Goal: Transaction & Acquisition: Purchase product/service

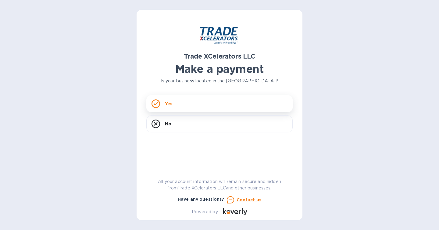
click at [224, 103] on div "Yes" at bounding box center [219, 103] width 146 height 17
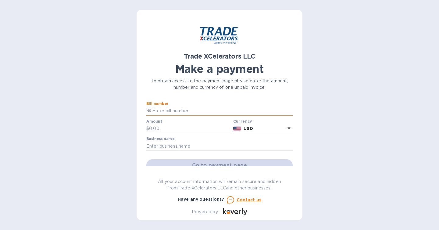
click at [181, 111] on input "text" at bounding box center [221, 110] width 141 height 9
paste input "7506384-1"
click at [176, 110] on input "7506384-1" at bounding box center [221, 110] width 141 height 9
type input "7506384-1"
click at [173, 131] on input "text" at bounding box center [190, 128] width 82 height 9
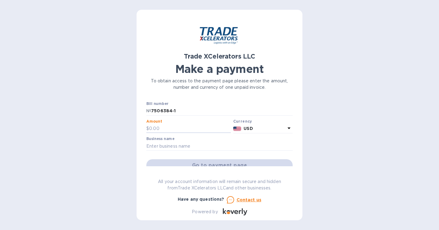
paste input "896.38"
type input "896.38"
click at [256, 144] on input "text" at bounding box center [219, 145] width 146 height 9
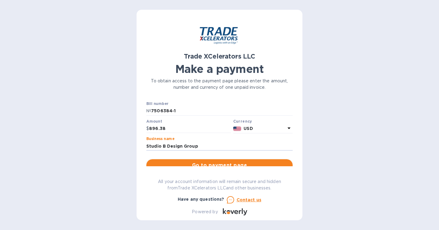
type input "Studio B Design Group"
click at [259, 162] on span "Go to payment page" at bounding box center [219, 165] width 137 height 7
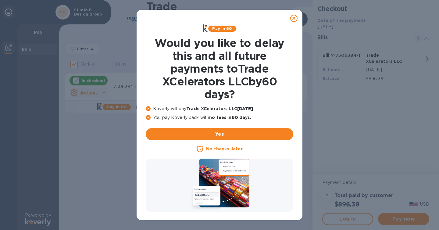
click at [294, 18] on icon at bounding box center [293, 18] width 7 height 7
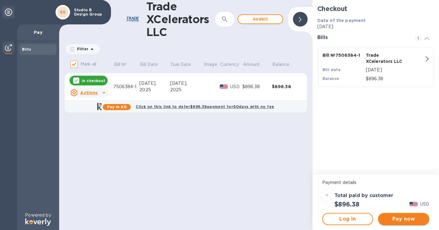
click at [408, 218] on span "Pay now" at bounding box center [403, 218] width 41 height 7
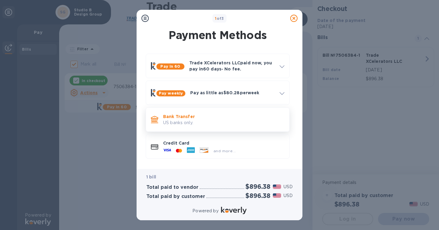
click at [238, 120] on p "US banks only." at bounding box center [223, 123] width 121 height 6
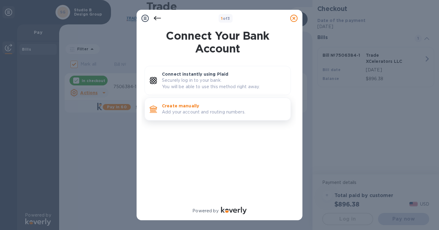
click at [245, 109] on p "Add your account and routing numbers." at bounding box center [224, 112] width 124 height 6
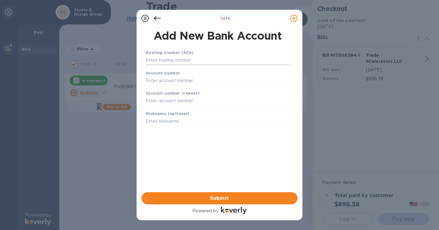
click at [196, 62] on input "text" at bounding box center [218, 60] width 144 height 9
paste input "114000093"
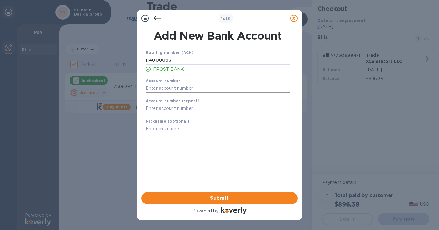
type input "114000093"
click at [184, 88] on input "text" at bounding box center [218, 88] width 144 height 9
paste input "609782184"
type input "609782184"
click at [186, 108] on input "text" at bounding box center [218, 108] width 144 height 9
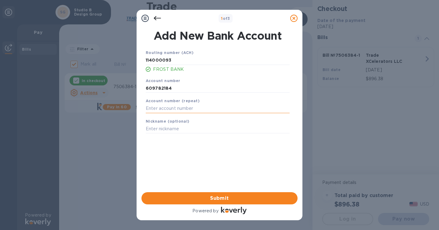
paste input "609782184"
type input "609782184"
click at [180, 127] on input "text" at bounding box center [218, 128] width 144 height 9
type input "Purchasing Account"
click at [257, 196] on span "Submit" at bounding box center [219, 197] width 146 height 7
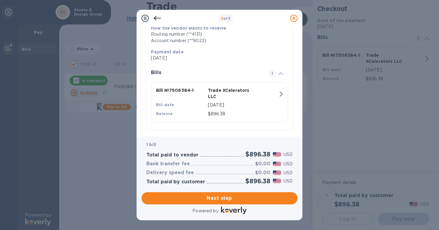
scroll to position [110, 0]
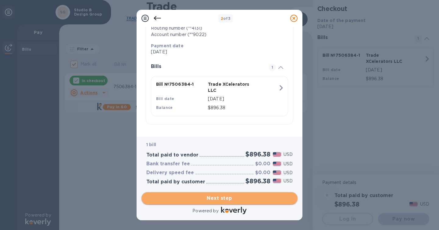
click at [272, 196] on span "Next step" at bounding box center [219, 197] width 146 height 7
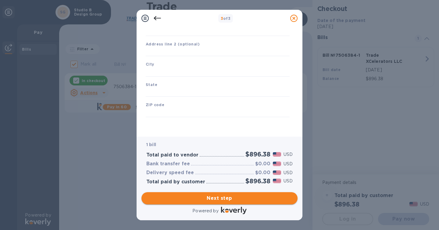
type input "[GEOGRAPHIC_DATA]"
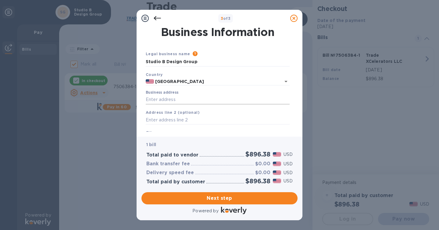
click at [223, 99] on input "Business address" at bounding box center [218, 99] width 144 height 9
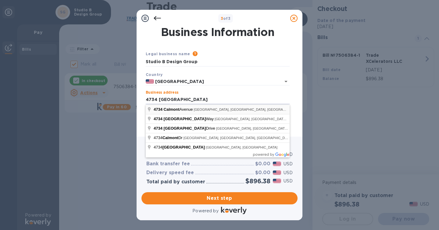
type input "[STREET_ADDRESS]"
type input "[GEOGRAPHIC_DATA]"
type input "76107"
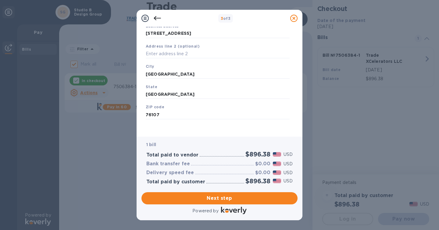
scroll to position [69, 0]
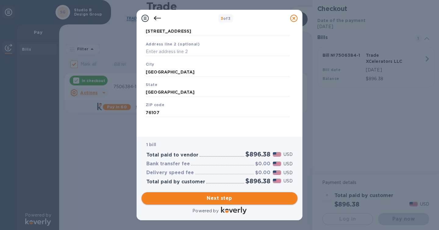
click at [250, 200] on span "Next step" at bounding box center [219, 197] width 146 height 7
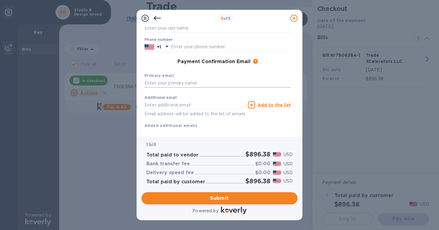
click at [191, 82] on input "text" at bounding box center [218, 83] width 146 height 9
type input "[EMAIL_ADDRESS][DOMAIN_NAME]"
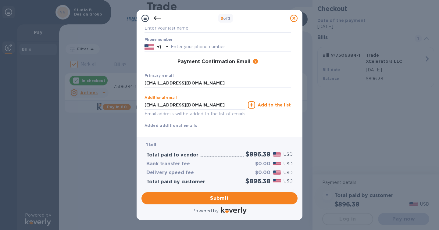
scroll to position [83, 0]
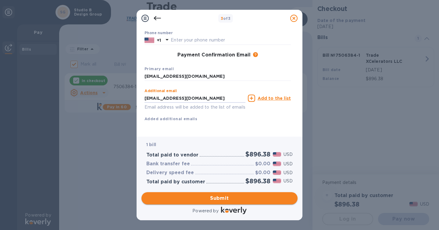
type input "[EMAIL_ADDRESS][DOMAIN_NAME]"
click at [264, 199] on span "Submit" at bounding box center [219, 197] width 146 height 7
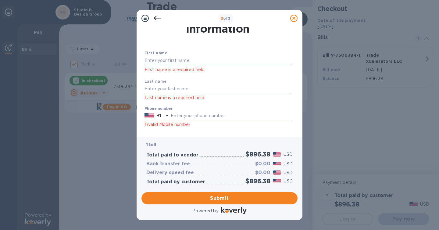
scroll to position [9, 0]
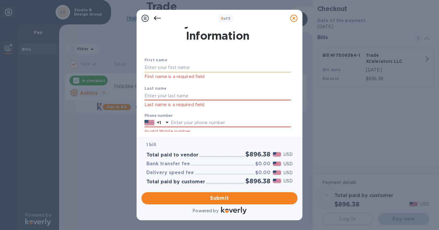
click at [217, 66] on input "text" at bounding box center [218, 67] width 146 height 9
type input "[PERSON_NAME]"
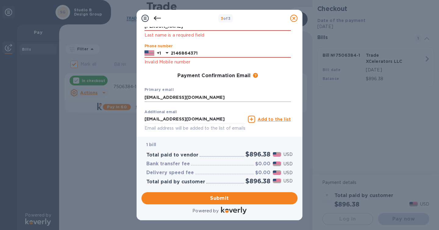
scroll to position [79, 0]
type input "2146864371"
click at [254, 202] on button "Submit" at bounding box center [219, 198] width 156 height 12
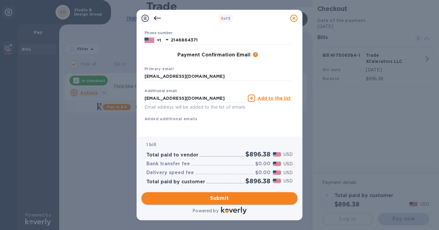
scroll to position [71, 0]
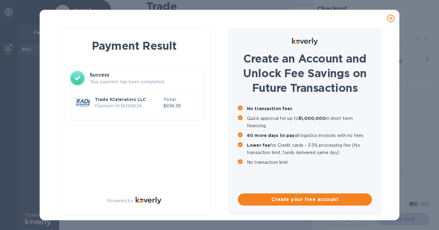
checkbox input "false"
